Goal: Task Accomplishment & Management: Manage account settings

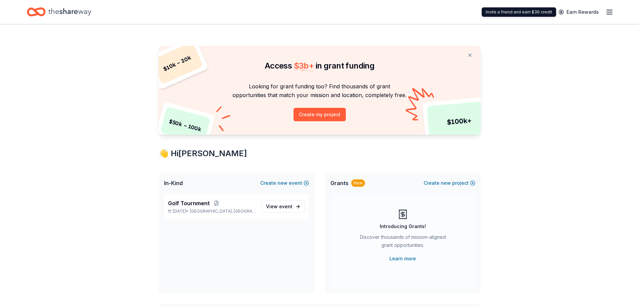
click at [609, 14] on line "button" at bounding box center [609, 14] width 5 height 0
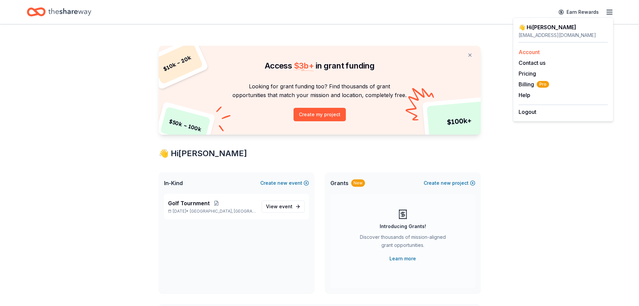
click at [531, 51] on link "Account" at bounding box center [529, 52] width 21 height 7
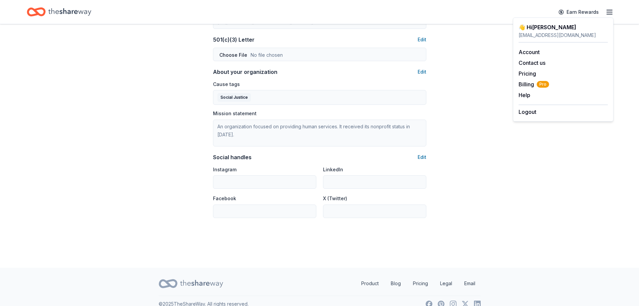
scroll to position [367, 0]
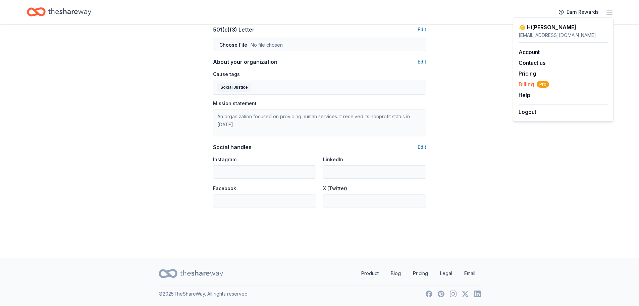
click at [524, 83] on span "Billing Pro" at bounding box center [534, 84] width 31 height 8
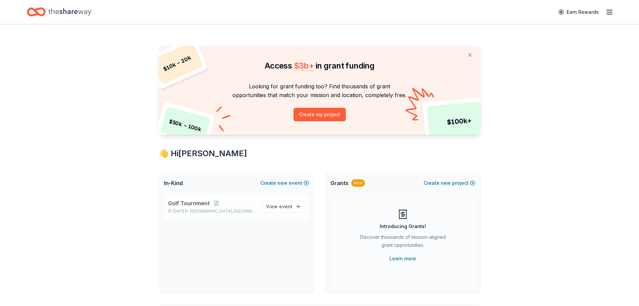
scroll to position [67, 0]
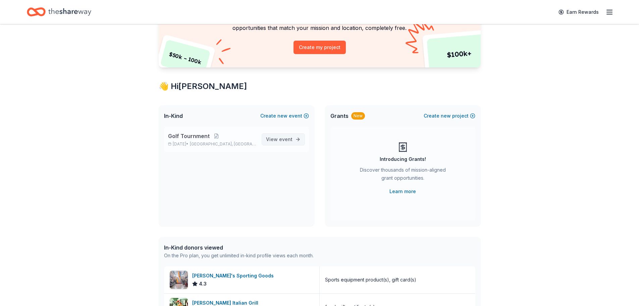
click at [264, 143] on link "View event" at bounding box center [283, 139] width 43 height 12
